Goal: Download file/media

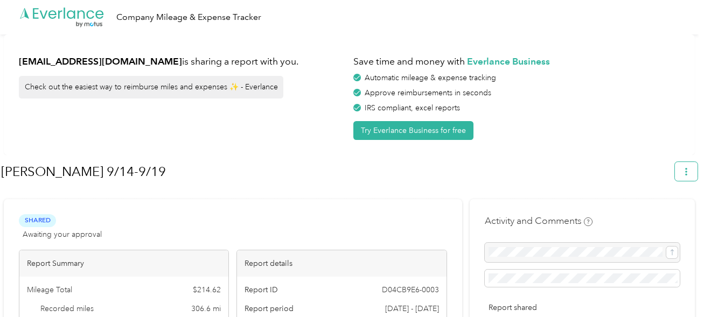
click at [690, 174] on icon "button" at bounding box center [686, 172] width 8 height 8
click at [657, 217] on span "Download" at bounding box center [661, 222] width 36 height 11
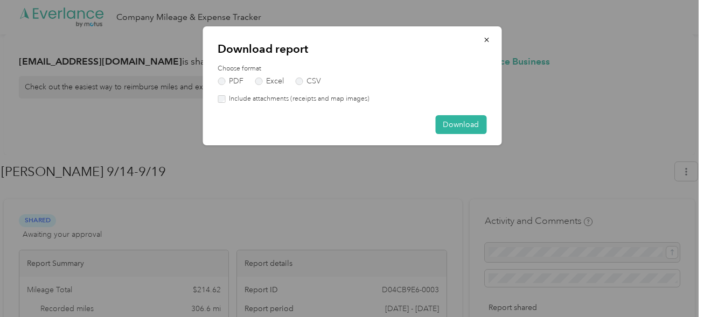
click at [252, 103] on label "Include attachments (receipts and map images)" at bounding box center [297, 99] width 144 height 10
drag, startPoint x: 452, startPoint y: 125, endPoint x: 471, endPoint y: 124, distance: 19.4
click at [471, 124] on button "Download" at bounding box center [460, 124] width 51 height 19
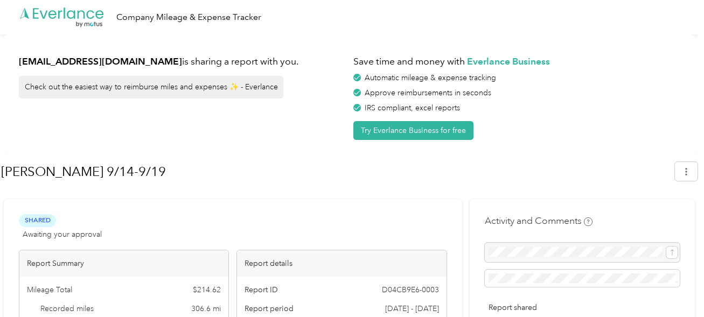
click at [450, 122] on button "Download" at bounding box center [455, 124] width 62 height 19
click at [687, 174] on icon "button" at bounding box center [686, 172] width 2 height 8
click at [654, 217] on span "Download" at bounding box center [661, 222] width 36 height 11
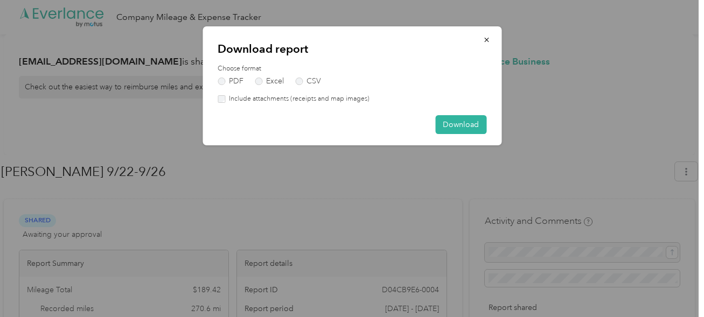
click at [253, 102] on label "Include attachments (receipts and map images)" at bounding box center [297, 99] width 144 height 10
click at [450, 125] on button "Download" at bounding box center [460, 124] width 51 height 19
